Goal: Information Seeking & Learning: Check status

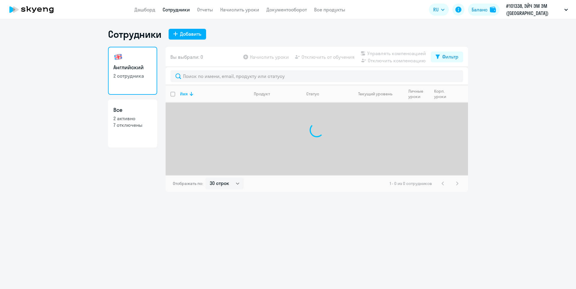
select select "30"
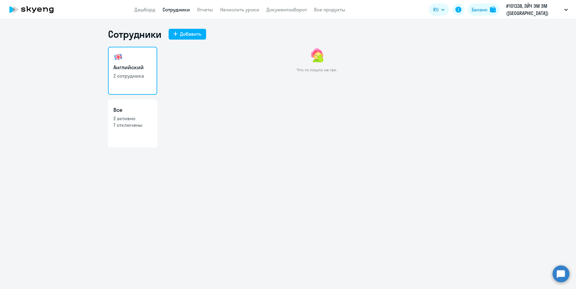
click at [174, 11] on link "Сотрудники" at bounding box center [176, 10] width 27 height 6
click at [144, 11] on link "Дашборд" at bounding box center [144, 10] width 21 height 6
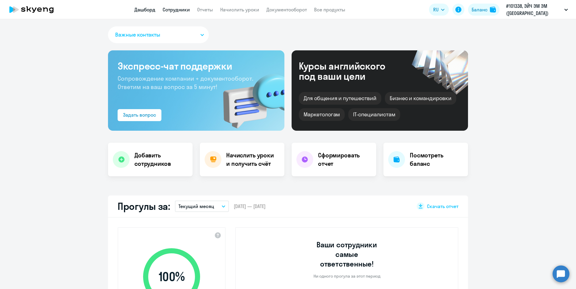
click at [177, 9] on link "Сотрудники" at bounding box center [176, 10] width 27 height 6
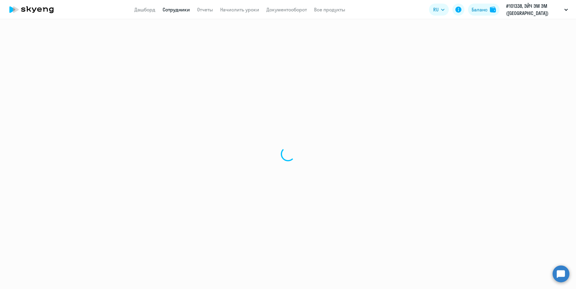
select select "30"
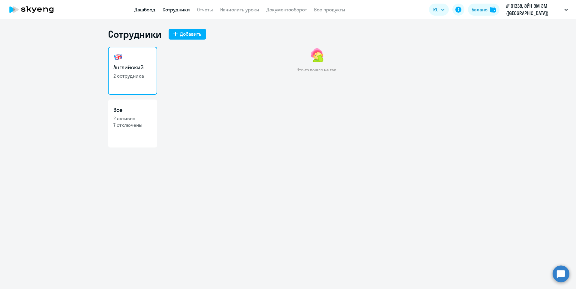
click at [150, 9] on link "Дашборд" at bounding box center [144, 10] width 21 height 6
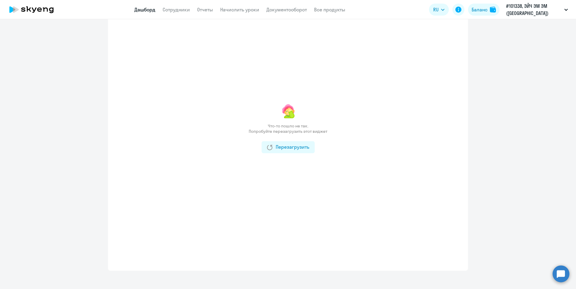
scroll to position [390, 0]
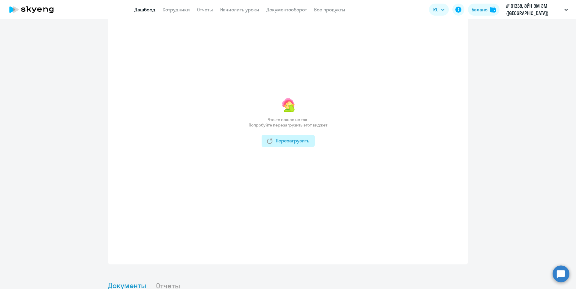
click at [280, 137] on div "Перезагрузить" at bounding box center [288, 140] width 42 height 7
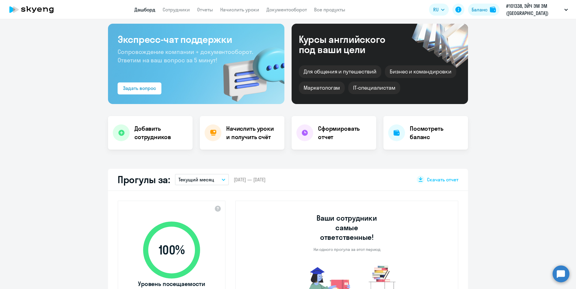
scroll to position [0, 0]
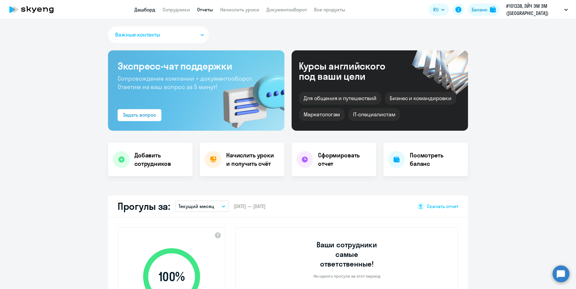
click at [206, 9] on link "Отчеты" at bounding box center [205, 10] width 16 height 6
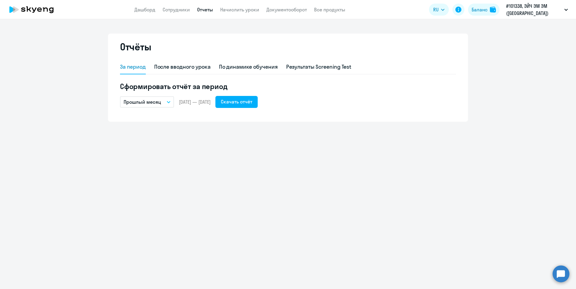
click at [169, 104] on button "Прошлый месяц" at bounding box center [147, 101] width 54 height 11
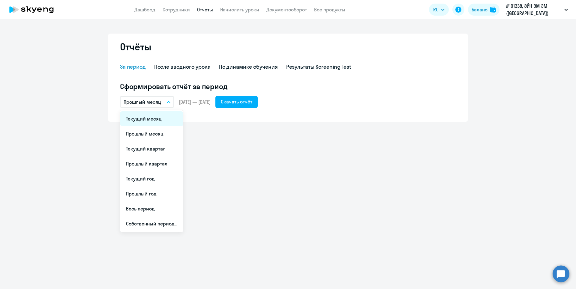
click at [157, 118] on li "Текущий месяц" at bounding box center [151, 118] width 63 height 15
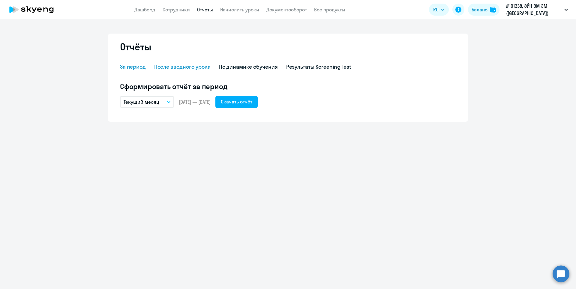
click at [170, 68] on div "После вводного урока" at bounding box center [182, 67] width 56 height 8
select select "10"
